Goal: Find specific page/section

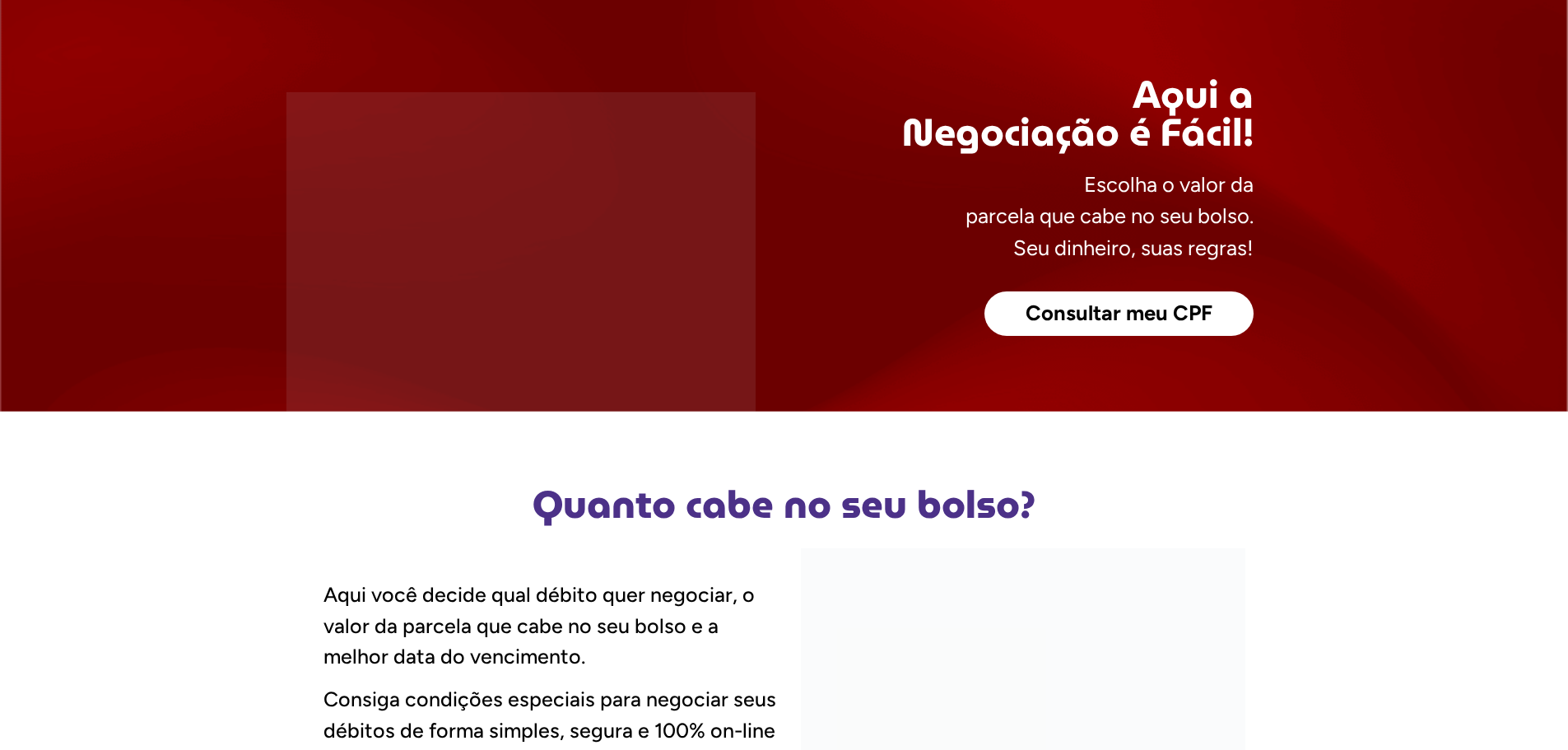
click at [1165, 311] on span "Consultar meu CPF" at bounding box center [1119, 313] width 187 height 21
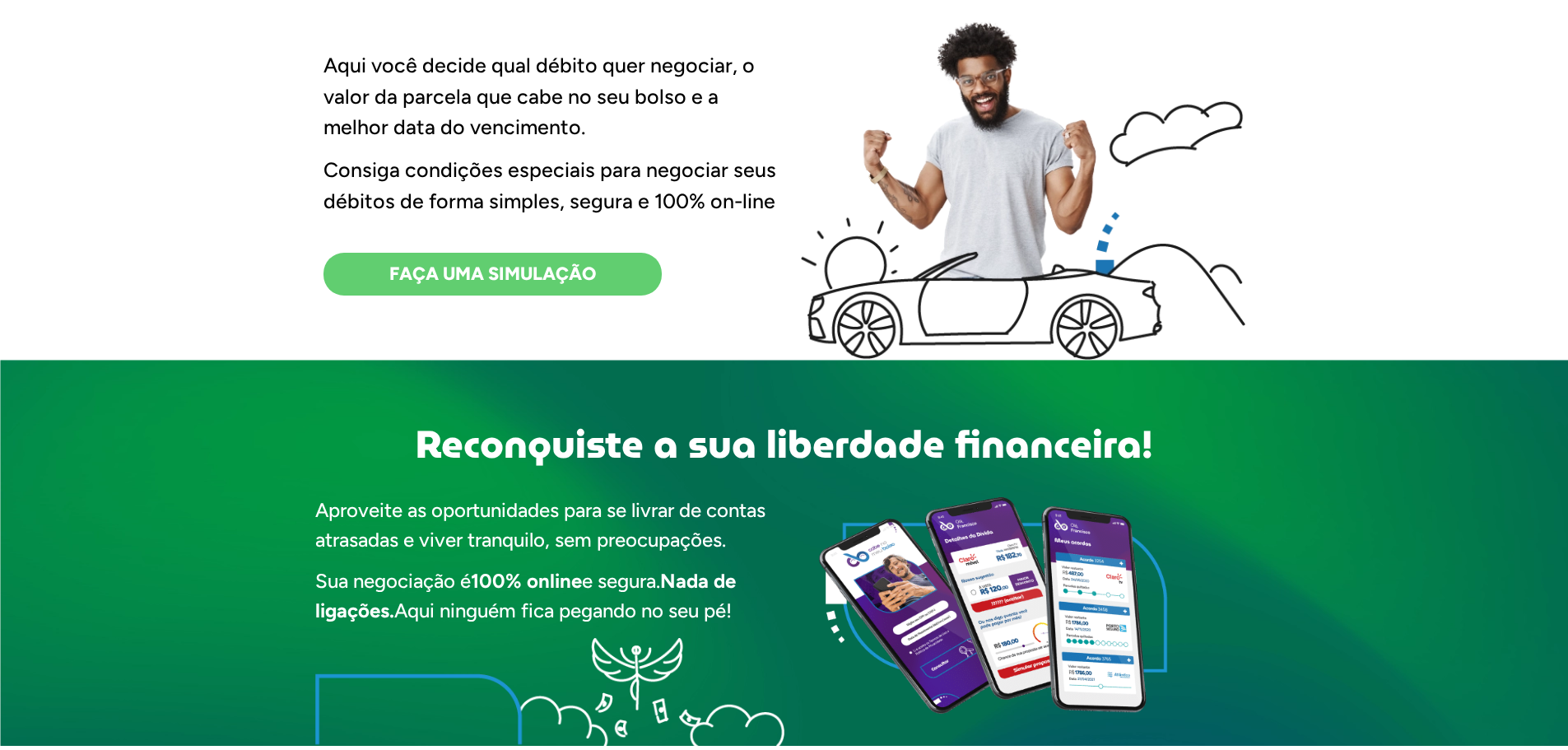
scroll to position [659, 0]
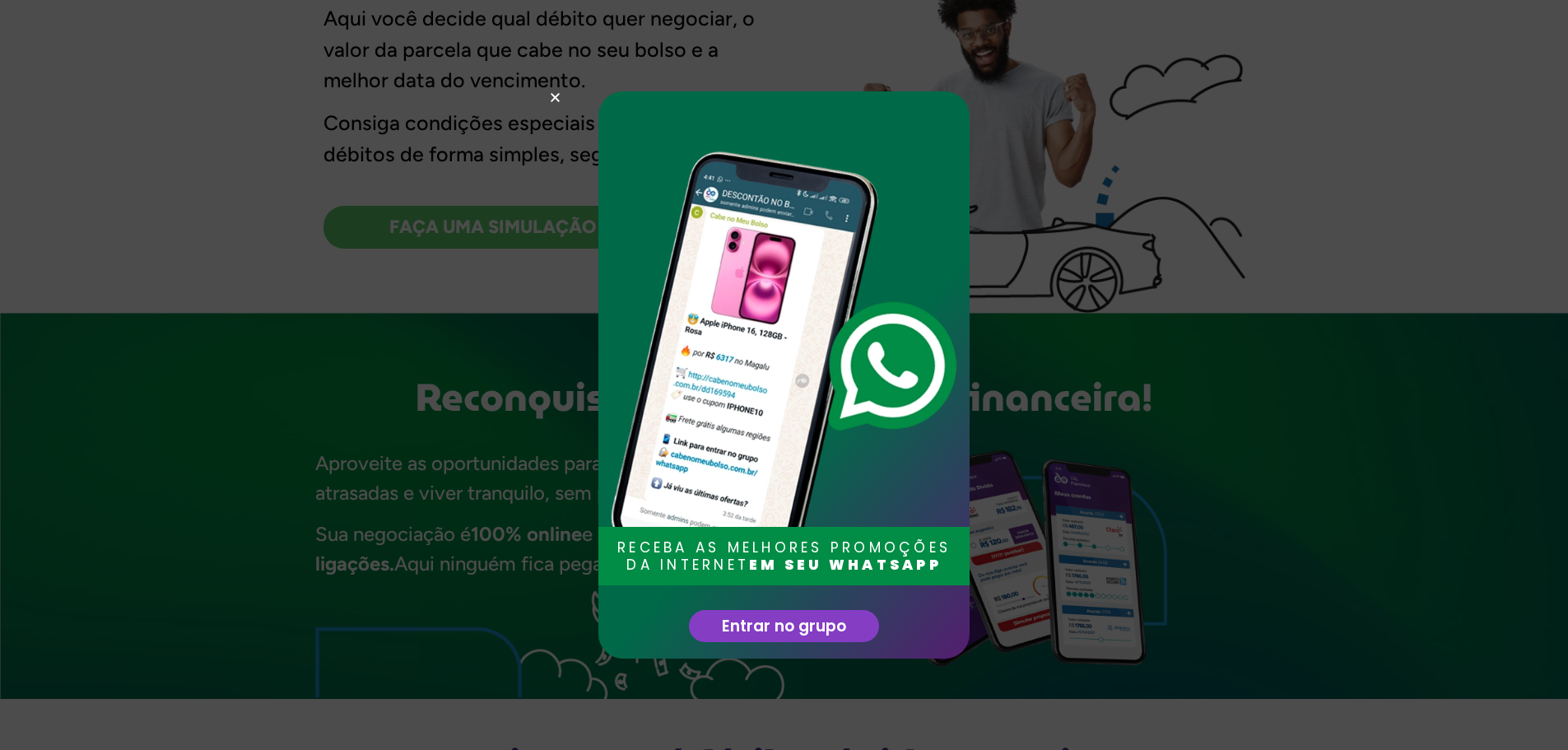
click at [557, 97] on use "Close" at bounding box center [555, 98] width 9 height 9
